Goal: Task Accomplishment & Management: Use online tool/utility

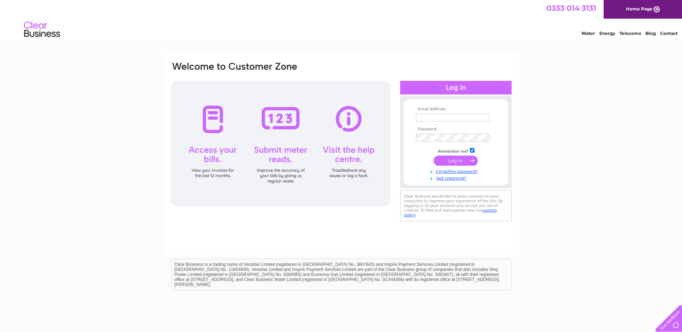
type input "accounts@jaymaxjoinery.co.uk"
click at [450, 162] on input "submit" at bounding box center [455, 161] width 44 height 10
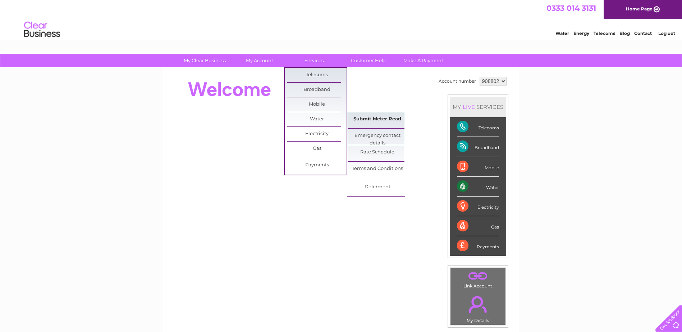
click at [361, 115] on link "Submit Meter Read" at bounding box center [377, 119] width 59 height 14
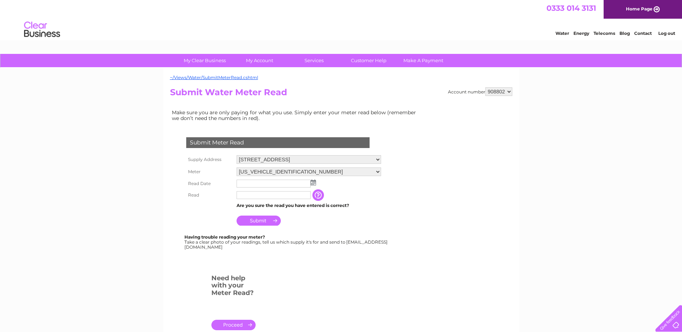
click at [311, 182] on img at bounding box center [313, 183] width 5 height 6
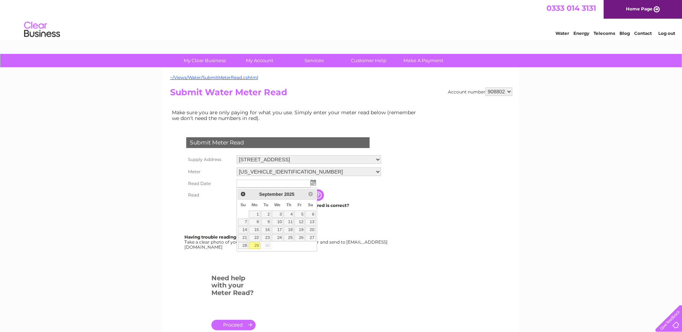
click at [255, 245] on link "29" at bounding box center [254, 245] width 11 height 7
type input "[DATE]"
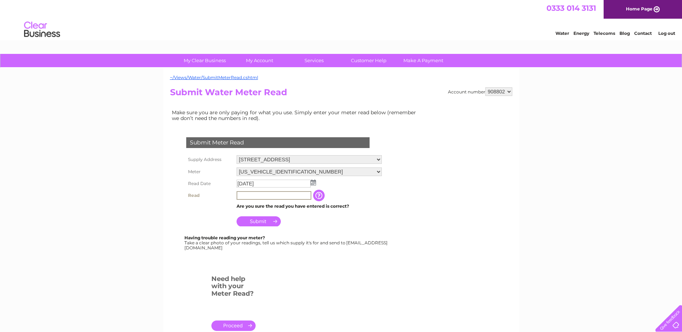
click at [258, 194] on input "text" at bounding box center [274, 195] width 75 height 9
type input "00874"
click at [253, 218] on input "Submit" at bounding box center [259, 221] width 44 height 10
